Goal: Information Seeking & Learning: Learn about a topic

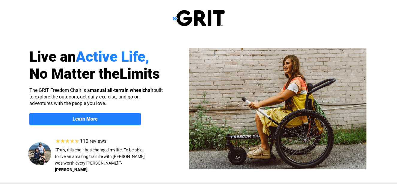
scroll to position [239, 0]
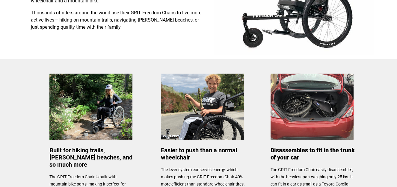
select select "US"
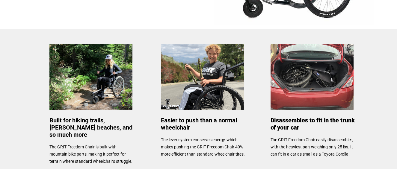
click at [114, 74] on img at bounding box center [90, 77] width 83 height 66
click at [105, 75] on img at bounding box center [90, 77] width 83 height 66
click at [173, 81] on img at bounding box center [202, 77] width 83 height 66
click at [174, 81] on img at bounding box center [202, 77] width 83 height 66
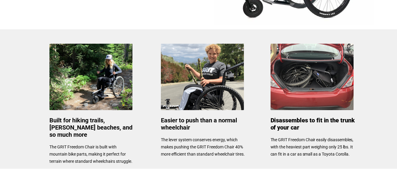
click at [117, 79] on img at bounding box center [90, 77] width 83 height 66
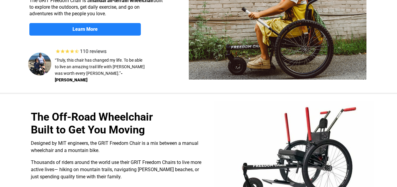
scroll to position [60, 0]
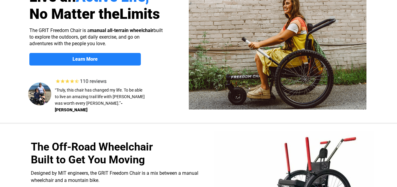
click at [255, 72] on img at bounding box center [277, 49] width 177 height 122
click at [249, 72] on img at bounding box center [277, 49] width 177 height 122
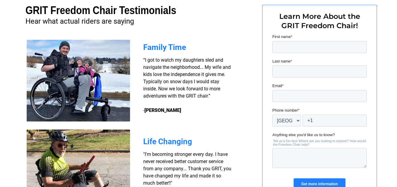
scroll to position [448, 0]
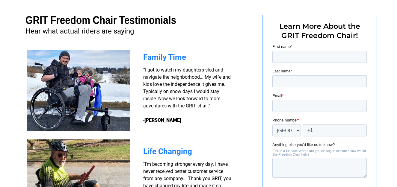
click at [77, 77] on img at bounding box center [78, 91] width 103 height 82
click at [77, 83] on img at bounding box center [78, 91] width 103 height 82
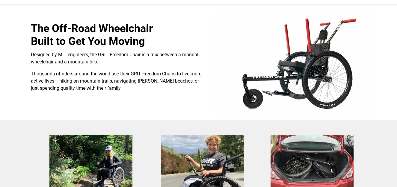
scroll to position [119, 0]
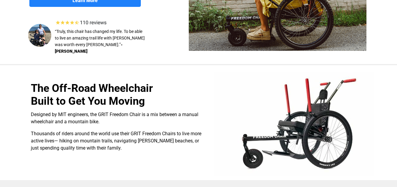
click at [300, 120] on img at bounding box center [294, 124] width 160 height 104
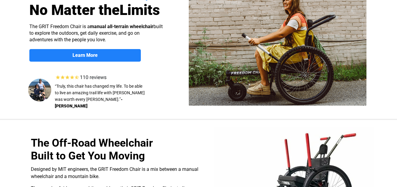
scroll to position [29, 0]
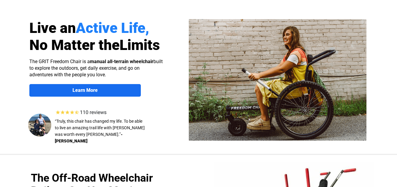
click at [123, 89] on span "Learn More" at bounding box center [84, 90] width 111 height 6
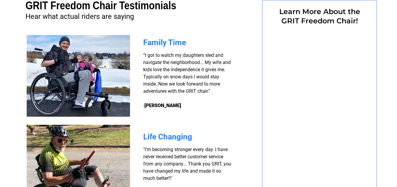
scroll to position [462, 0]
select select "US"
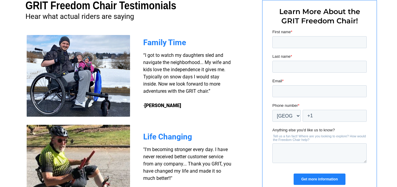
scroll to position [0, 0]
click at [90, 67] on img at bounding box center [78, 76] width 103 height 82
click at [89, 77] on img at bounding box center [78, 76] width 103 height 82
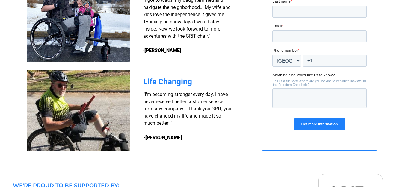
scroll to position [522, 0]
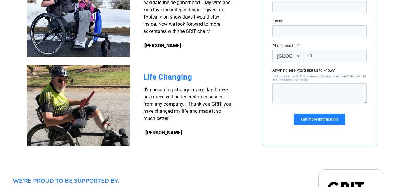
click at [90, 107] on img at bounding box center [78, 105] width 103 height 81
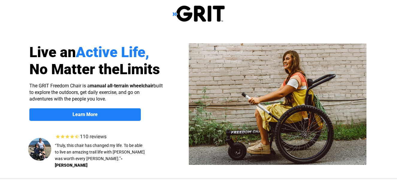
scroll to position [0, 0]
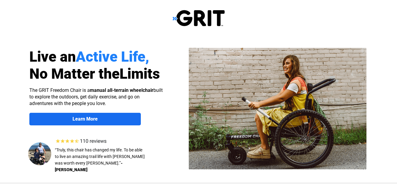
click at [101, 122] on span "Learn More" at bounding box center [84, 119] width 111 height 6
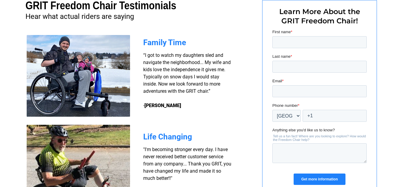
click at [100, 90] on img at bounding box center [78, 76] width 103 height 82
